Goal: Transaction & Acquisition: Purchase product/service

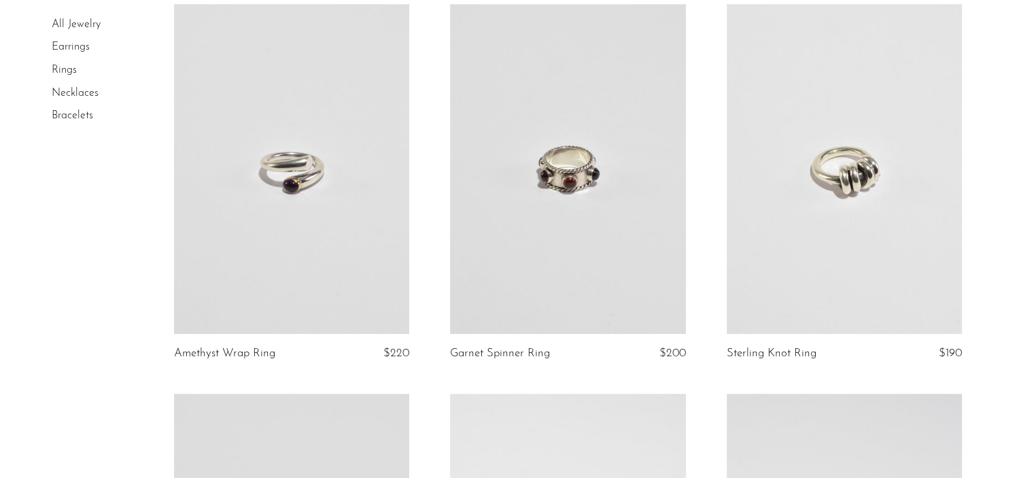
scroll to position [900, 0]
click at [785, 225] on link at bounding box center [844, 169] width 235 height 330
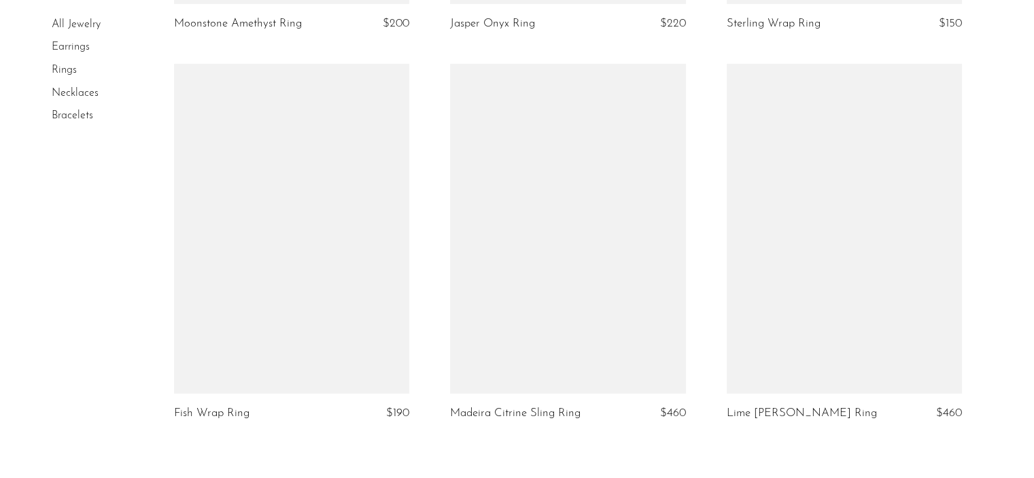
scroll to position [4666, 0]
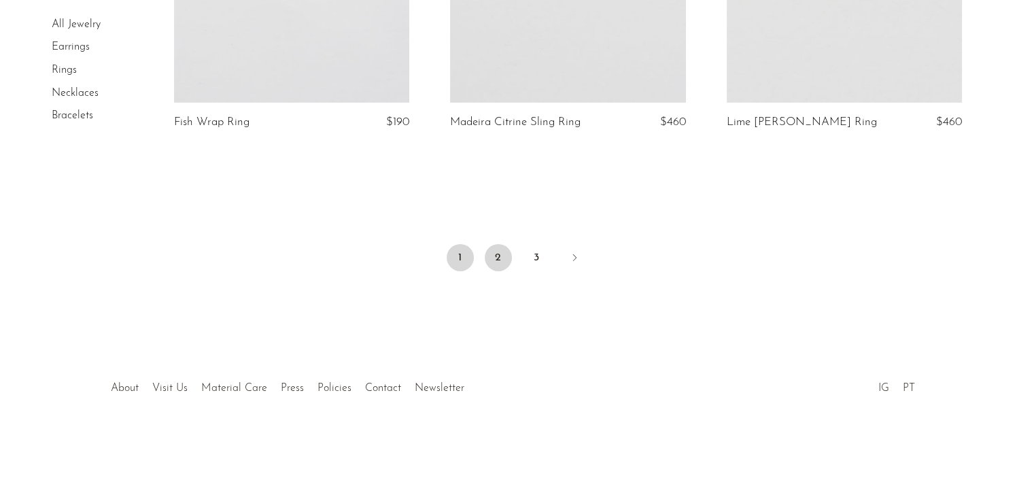
click at [506, 255] on link "2" at bounding box center [498, 257] width 27 height 27
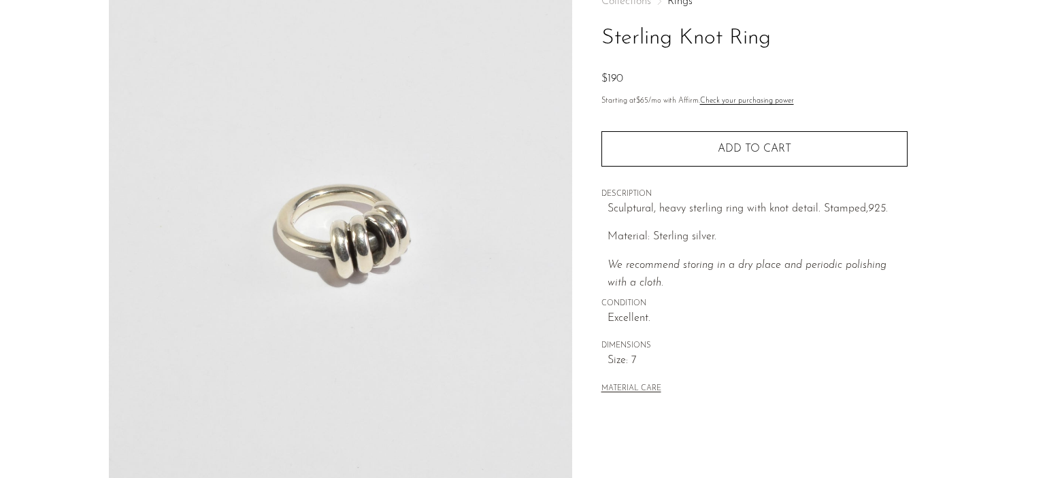
scroll to position [407, 0]
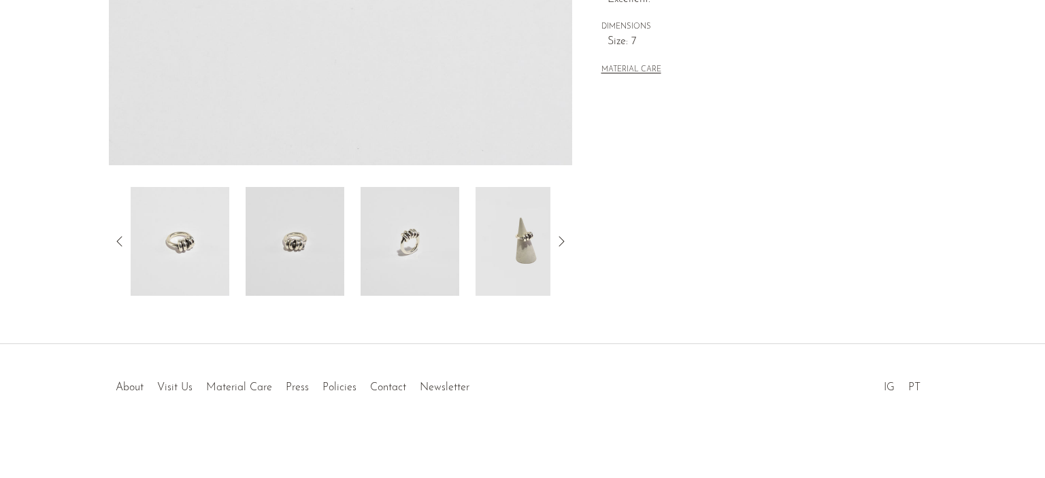
click at [311, 229] on img at bounding box center [295, 241] width 99 height 109
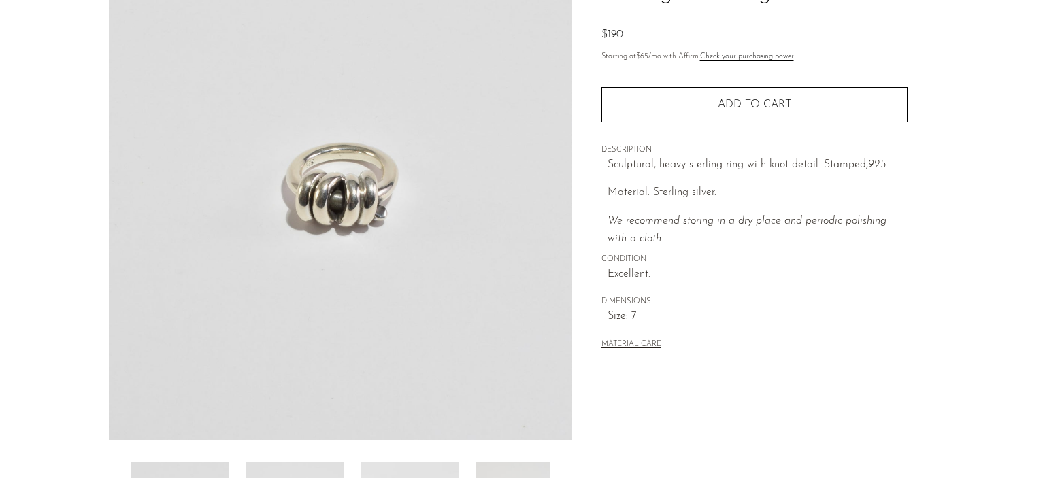
scroll to position [133, 0]
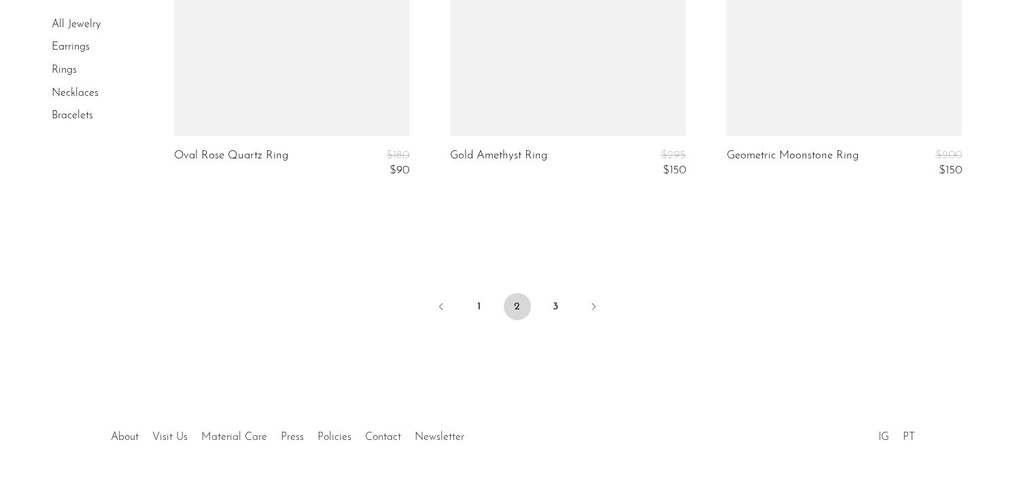
scroll to position [4717, 0]
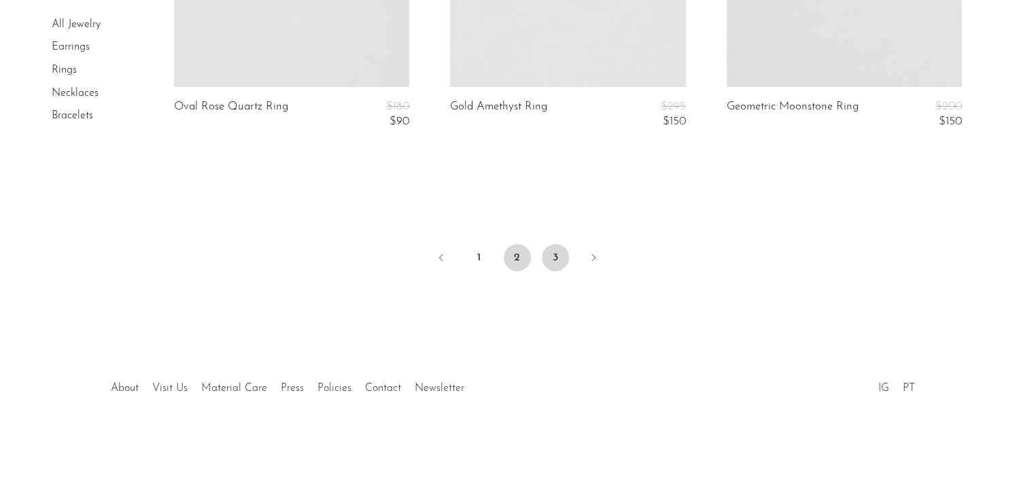
click at [549, 255] on link "3" at bounding box center [555, 257] width 27 height 27
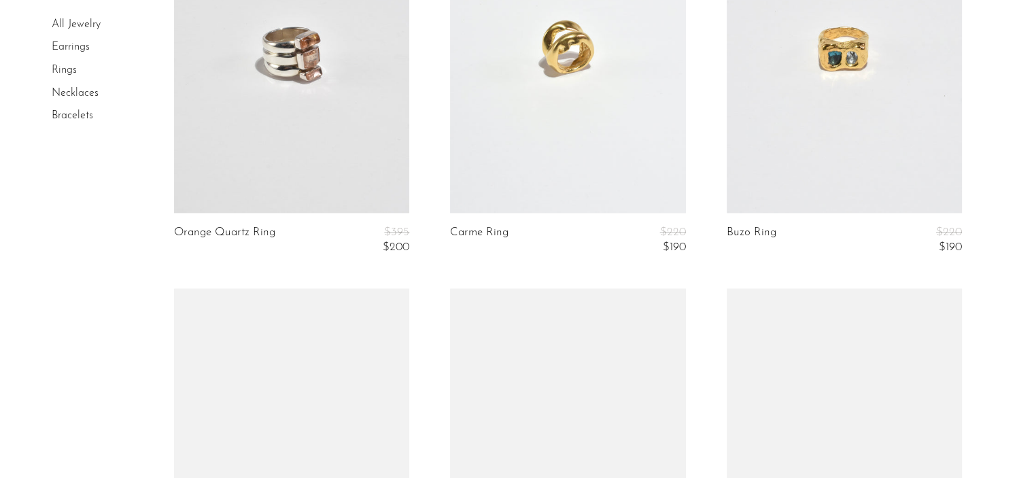
scroll to position [2410, 0]
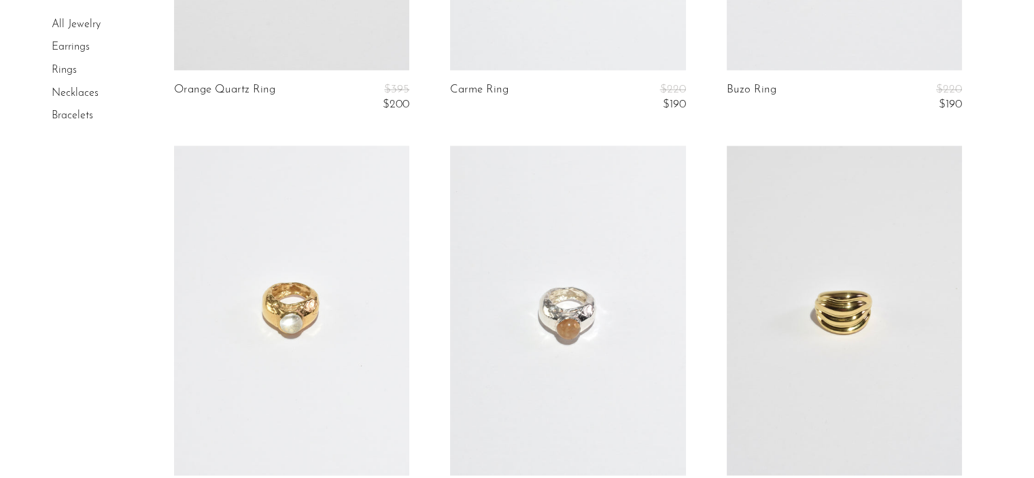
click at [78, 96] on link "Necklaces" at bounding box center [75, 93] width 47 height 11
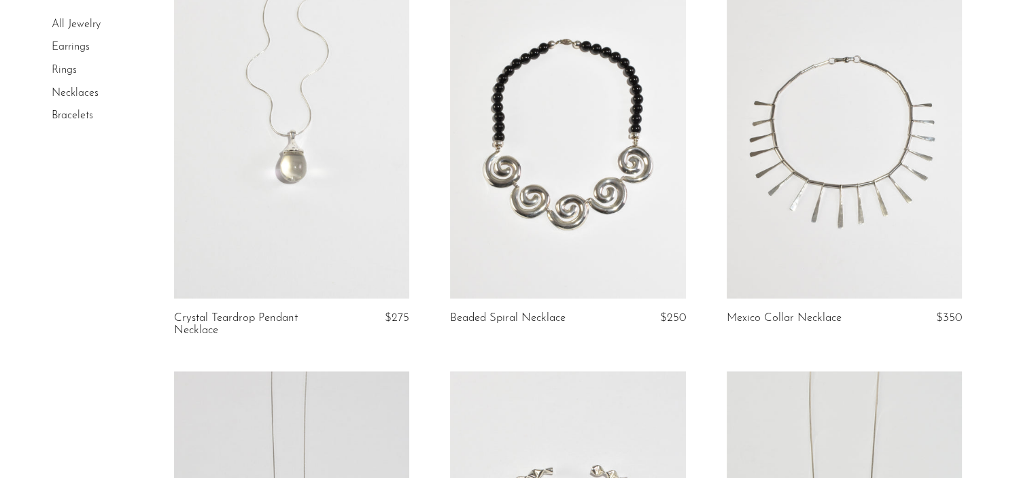
scroll to position [1339, 0]
click at [590, 184] on link at bounding box center [567, 134] width 235 height 330
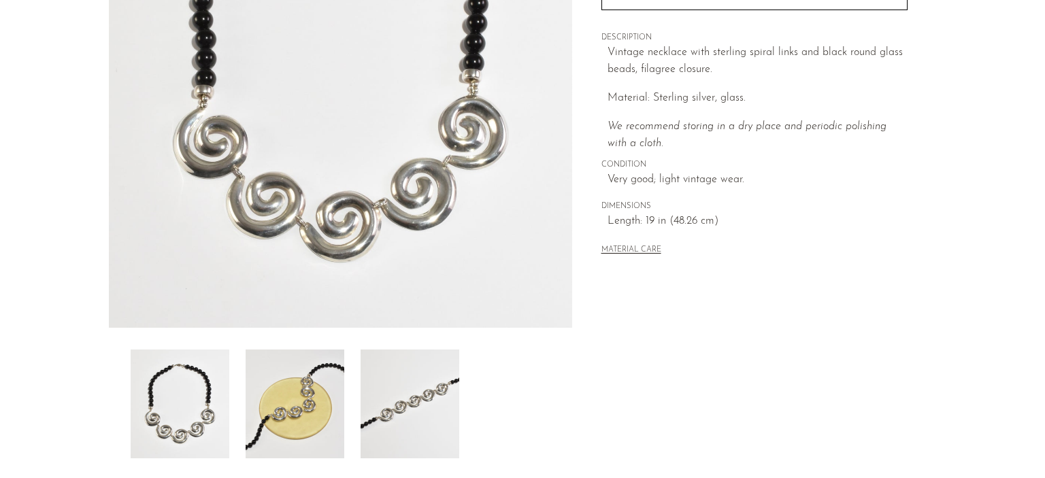
scroll to position [264, 0]
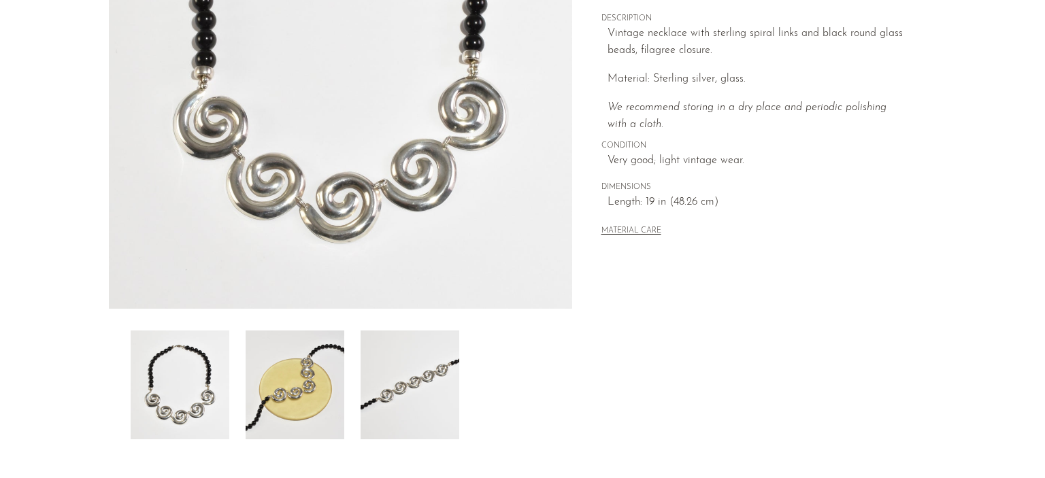
click at [408, 377] on img at bounding box center [409, 385] width 99 height 109
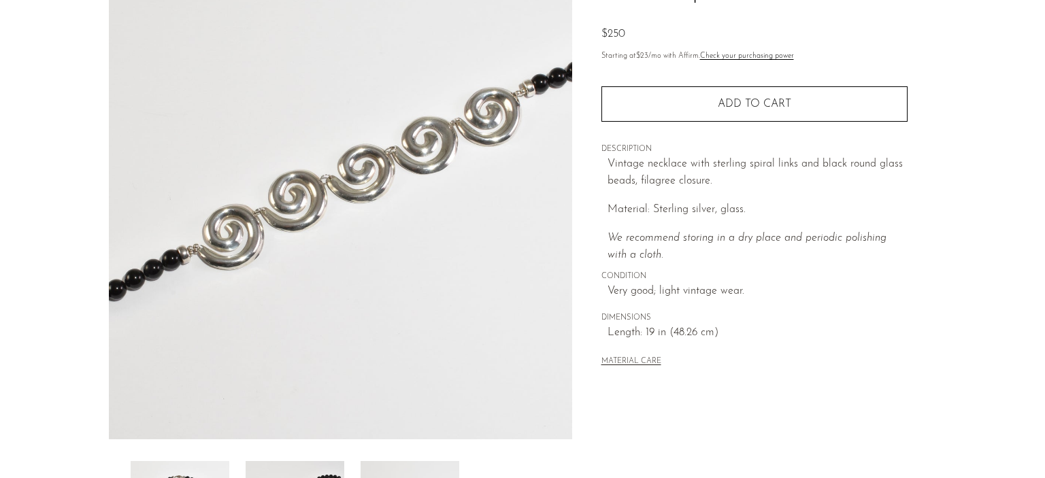
scroll to position [132, 0]
